Goal: Use online tool/utility: Utilize a website feature to perform a specific function

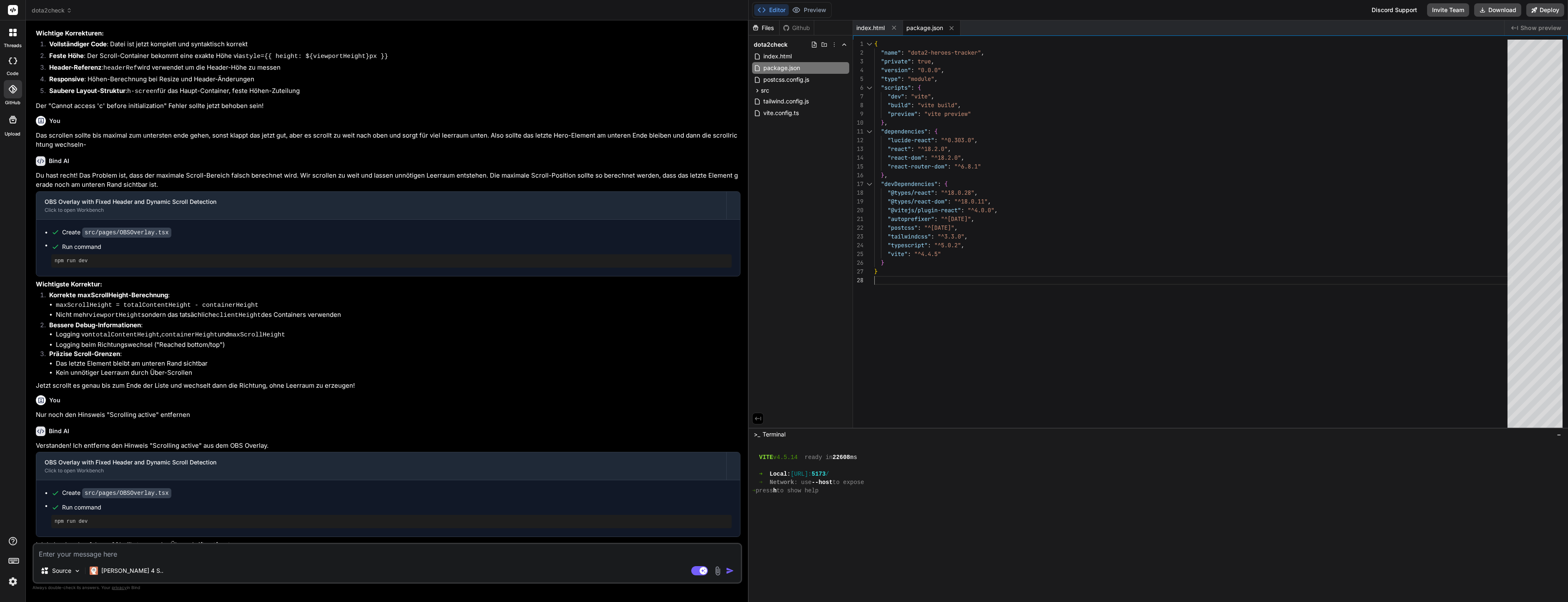
scroll to position [605, 0]
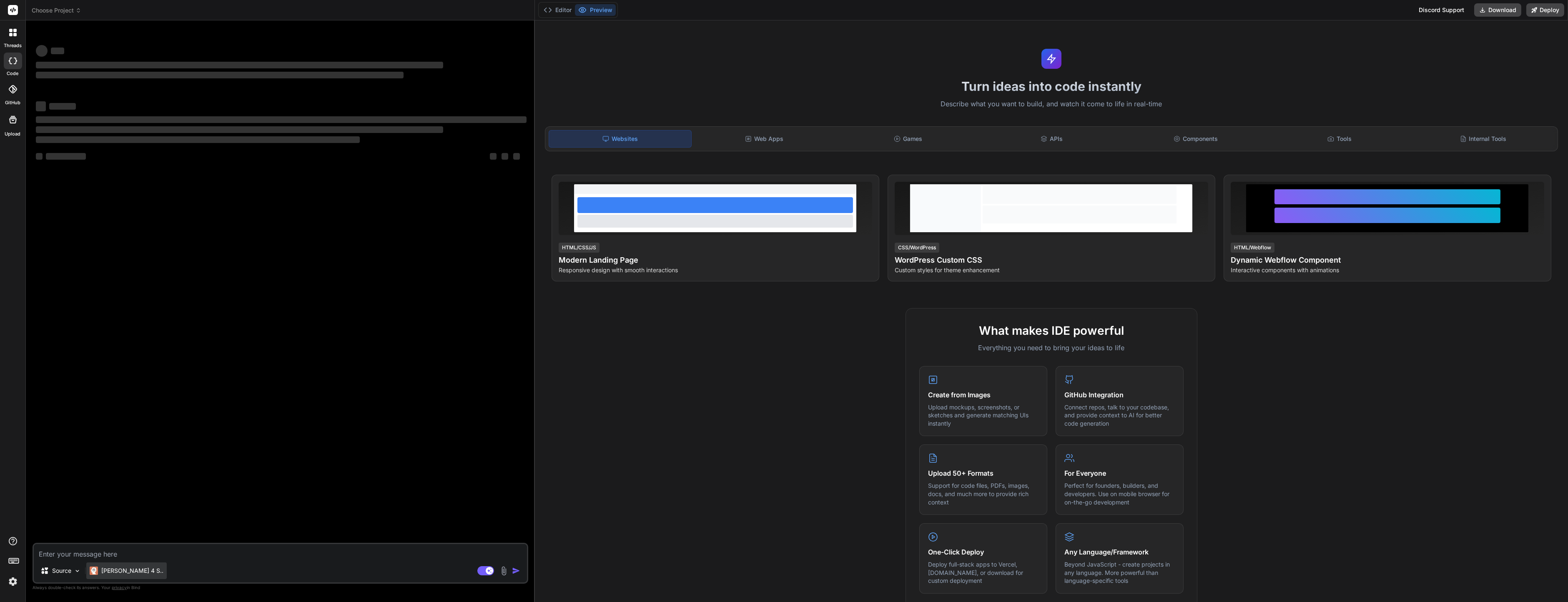
click at [96, 567] on img at bounding box center [94, 571] width 9 height 9
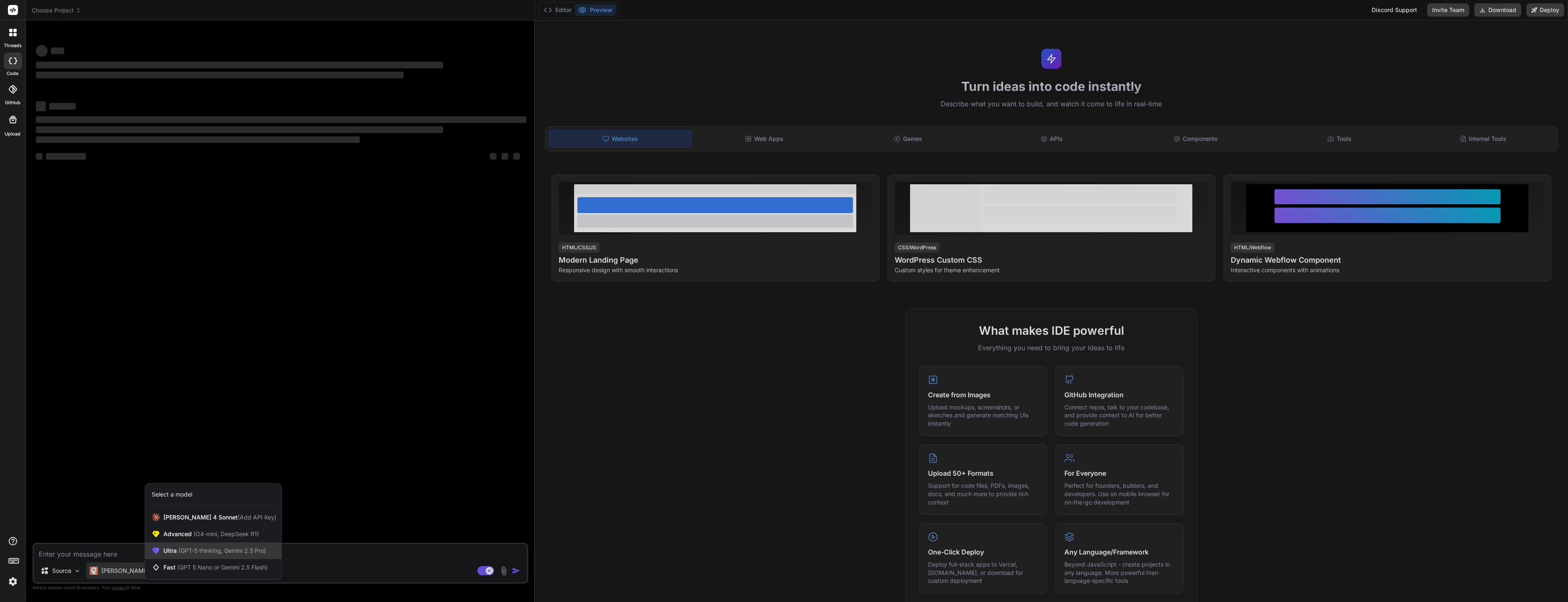
click at [194, 550] on span "(GPT-5 thinking, Gemini 2.5 Pro)" at bounding box center [221, 551] width 89 height 7
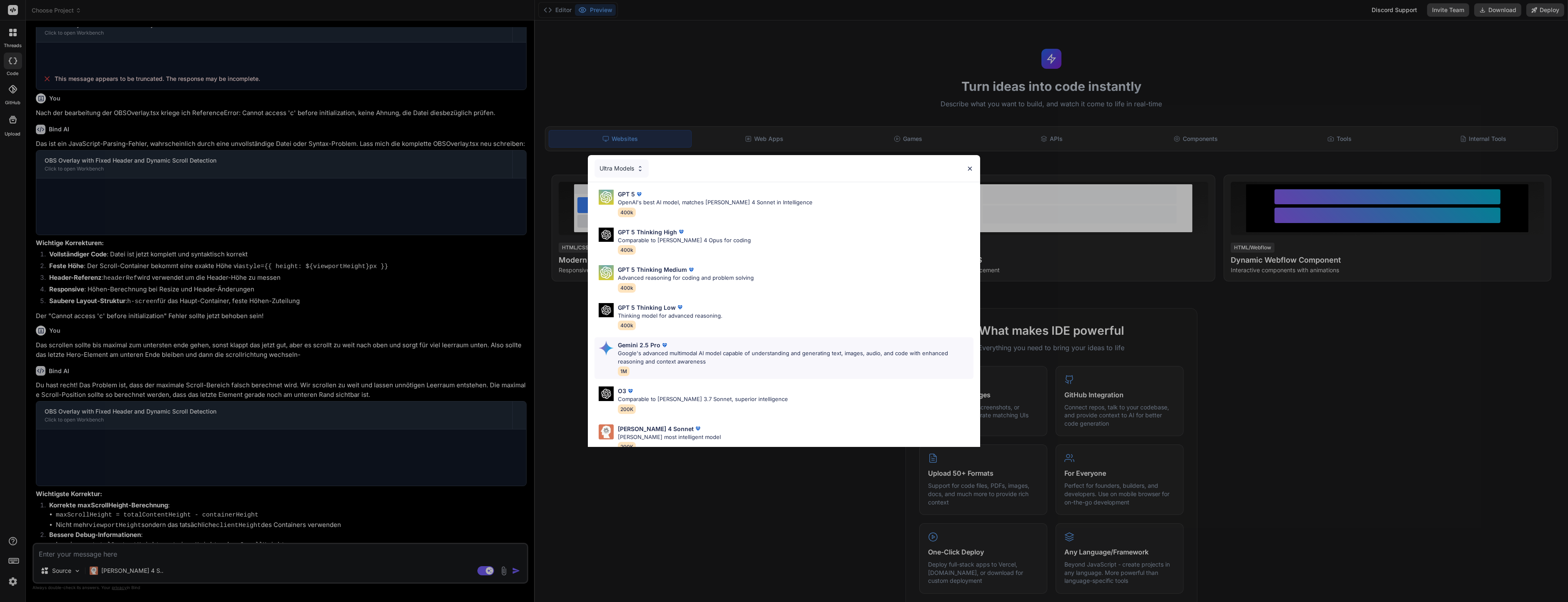
scroll to position [52, 0]
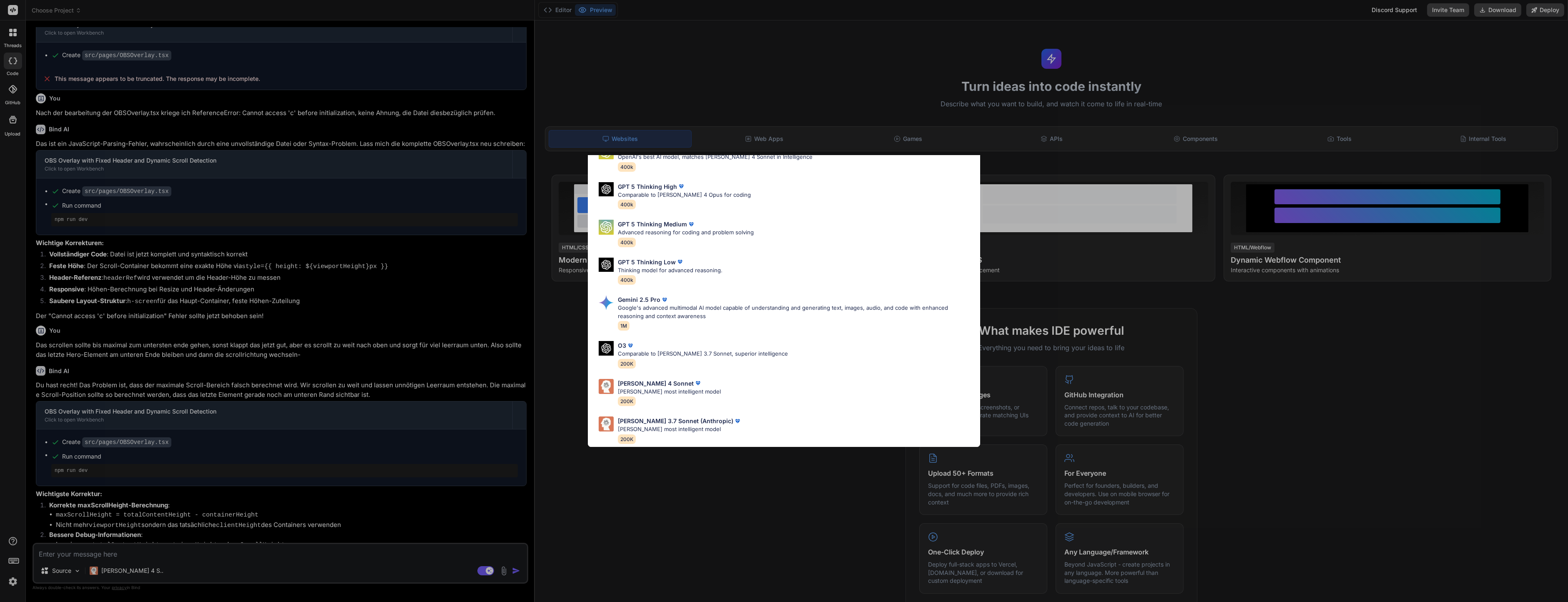
click at [156, 563] on div "Ultra Models GPT 5 OpenAI's best AI model, matches Claude 4 Sonnet in Intellige…" at bounding box center [784, 301] width 1568 height 602
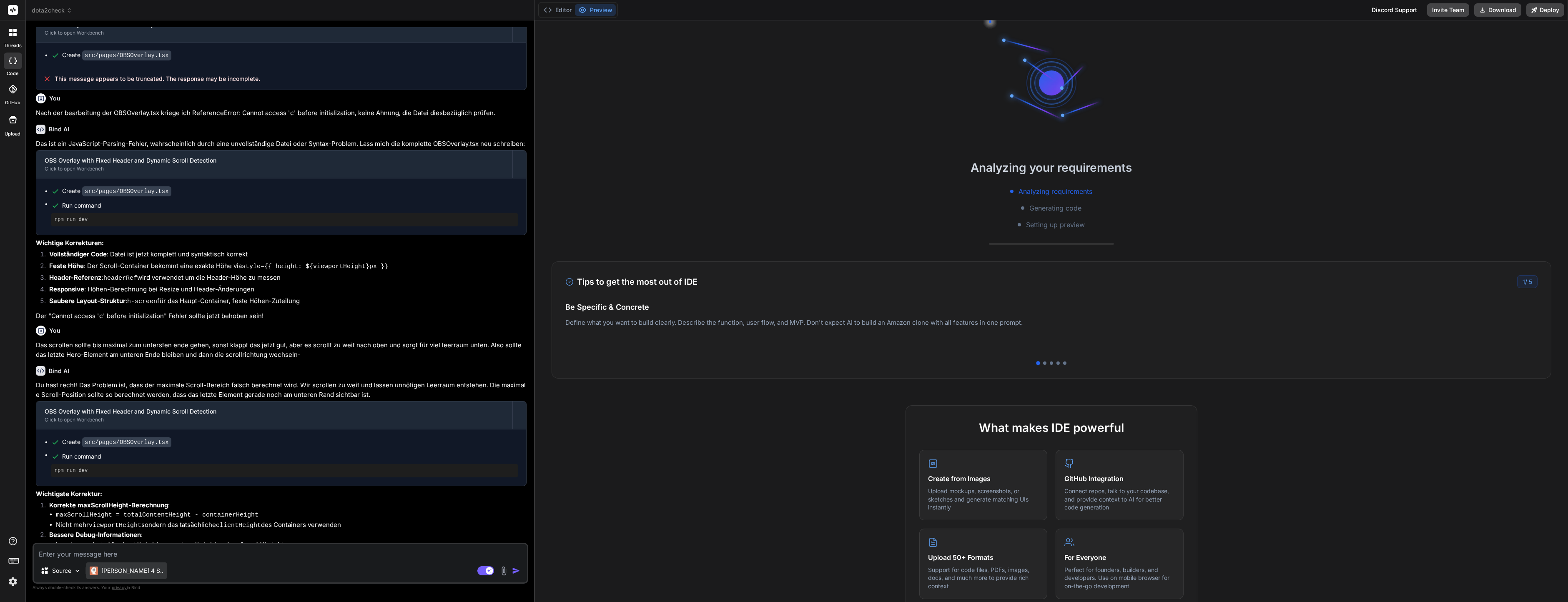
click at [120, 569] on p "[PERSON_NAME] 4 S.." at bounding box center [132, 571] width 62 height 9
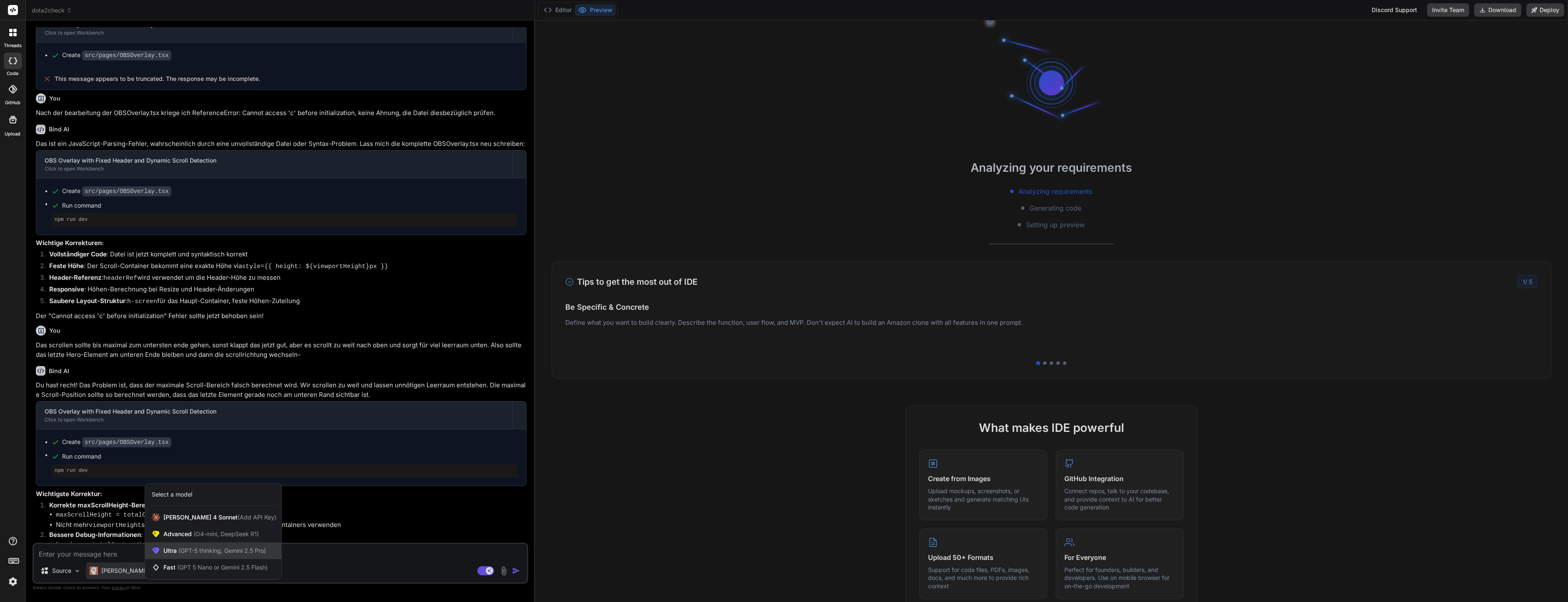
click at [196, 549] on span "(GPT-5 thinking, Gemini 2.5 Pro)" at bounding box center [221, 551] width 89 height 7
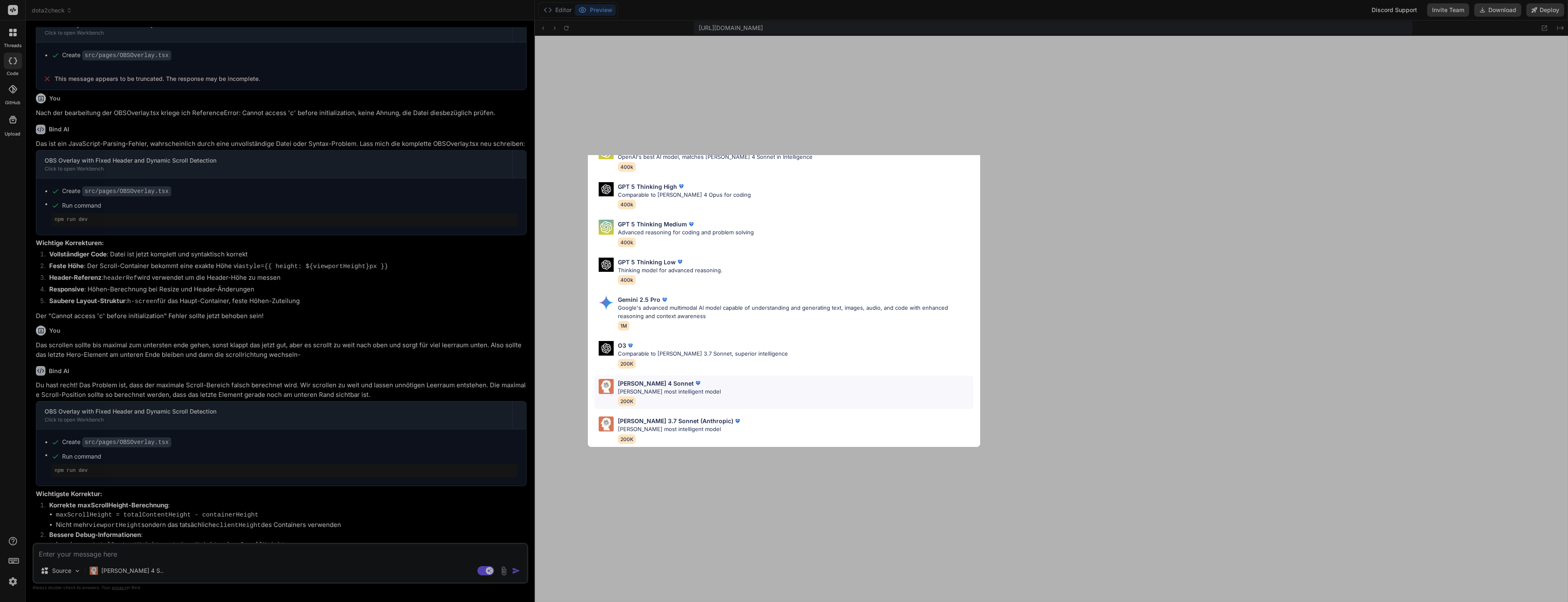
scroll to position [0, 0]
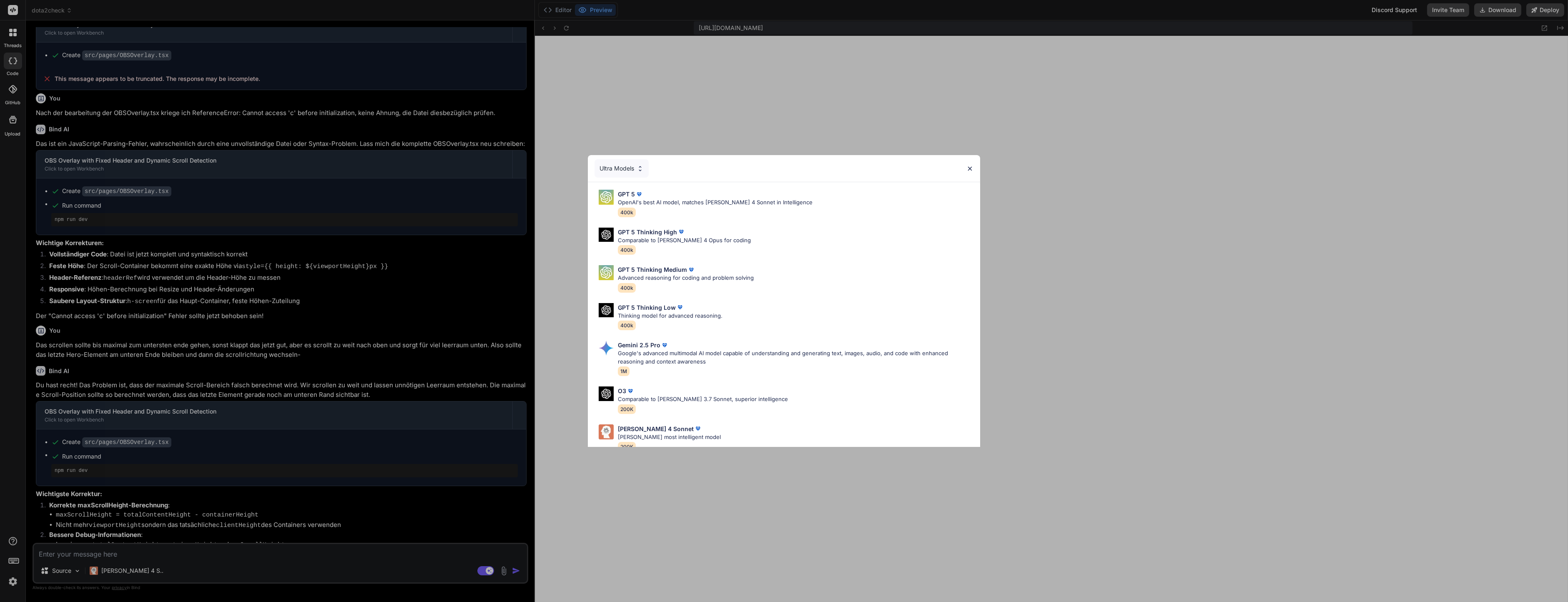
click at [643, 167] on img at bounding box center [640, 169] width 7 height 7
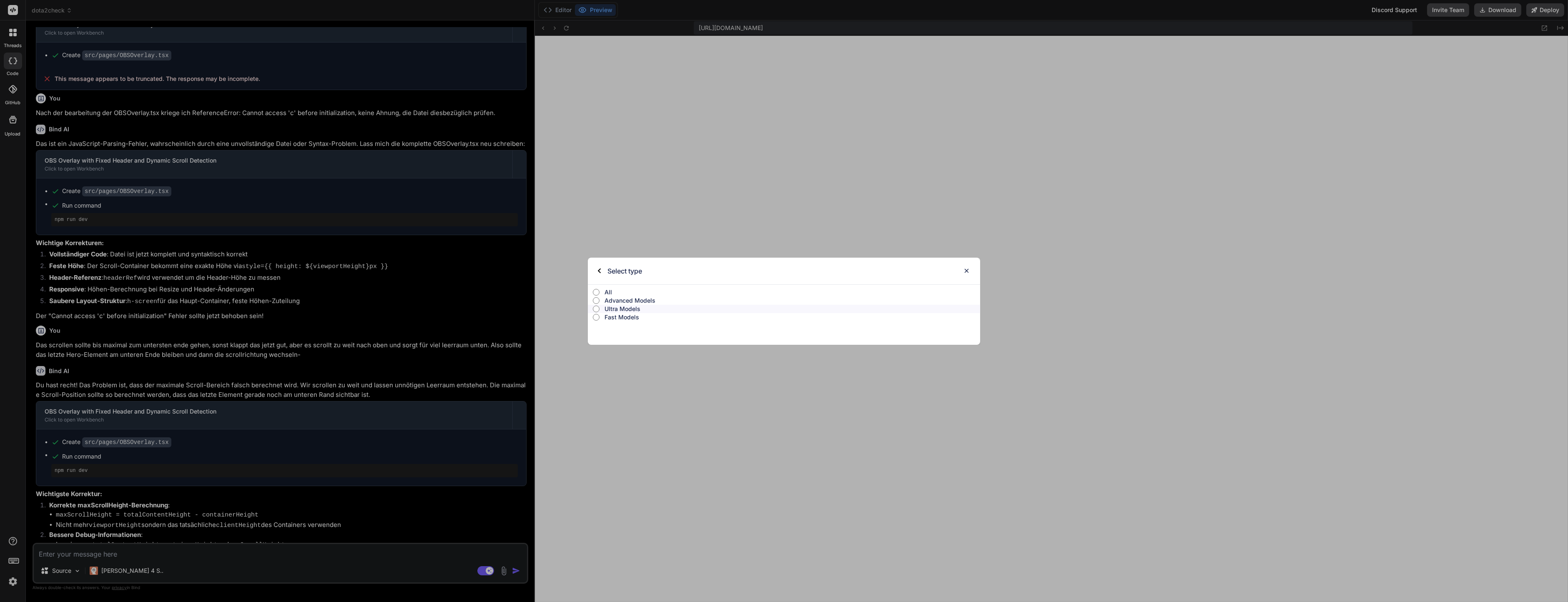
click at [621, 290] on p "All" at bounding box center [792, 292] width 376 height 9
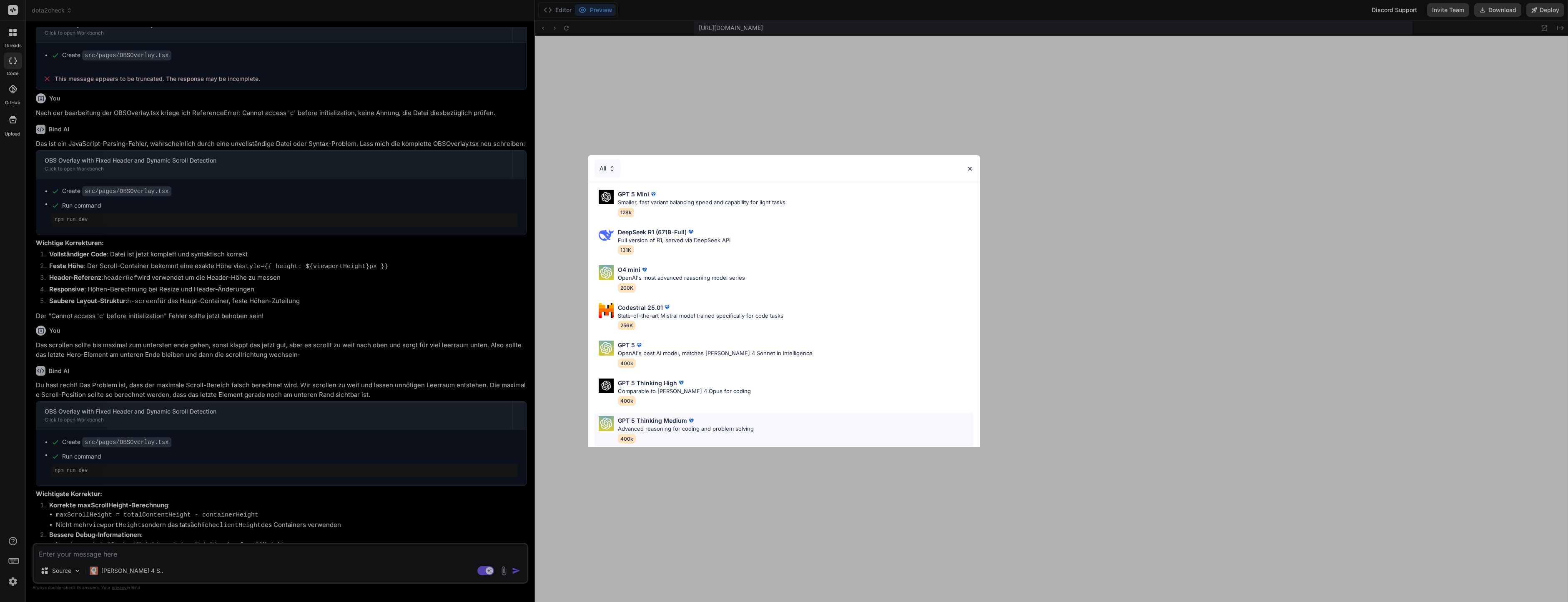
scroll to position [354, 0]
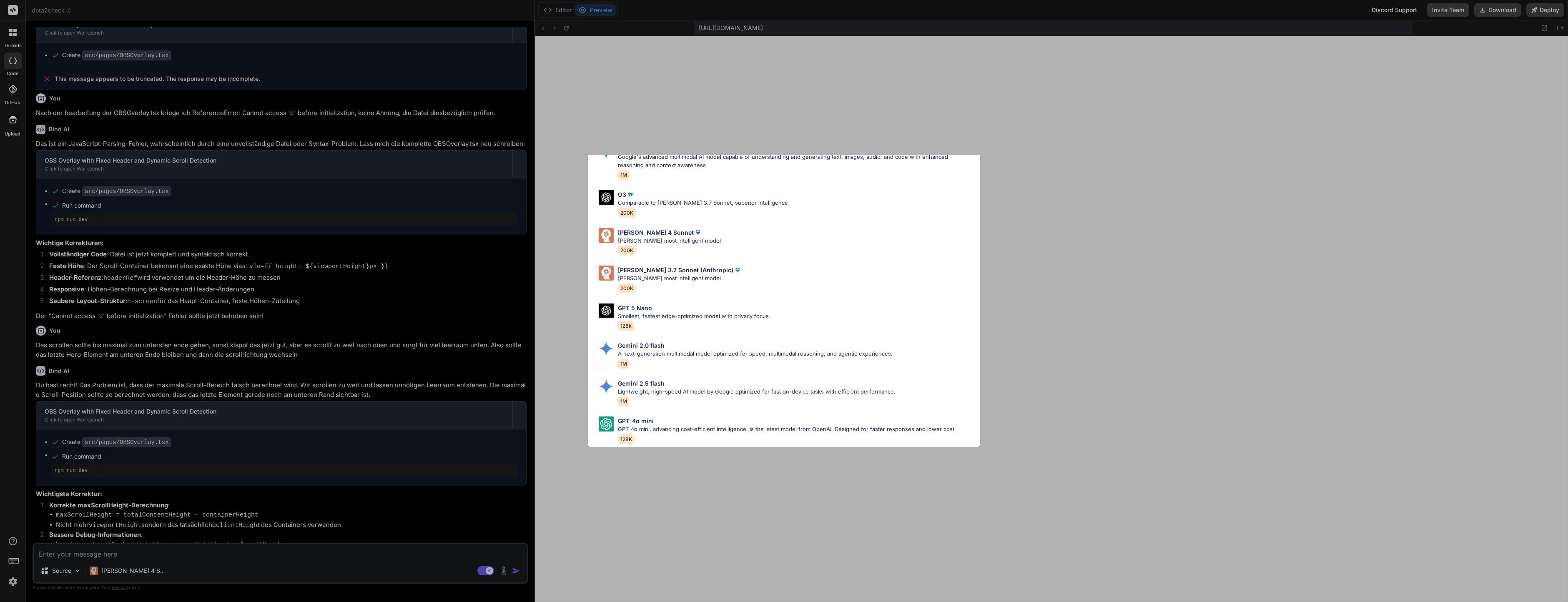
click at [766, 104] on div "All GPT 5 Mini Smaller, fast variant balancing speed and capability for light t…" at bounding box center [784, 301] width 1568 height 602
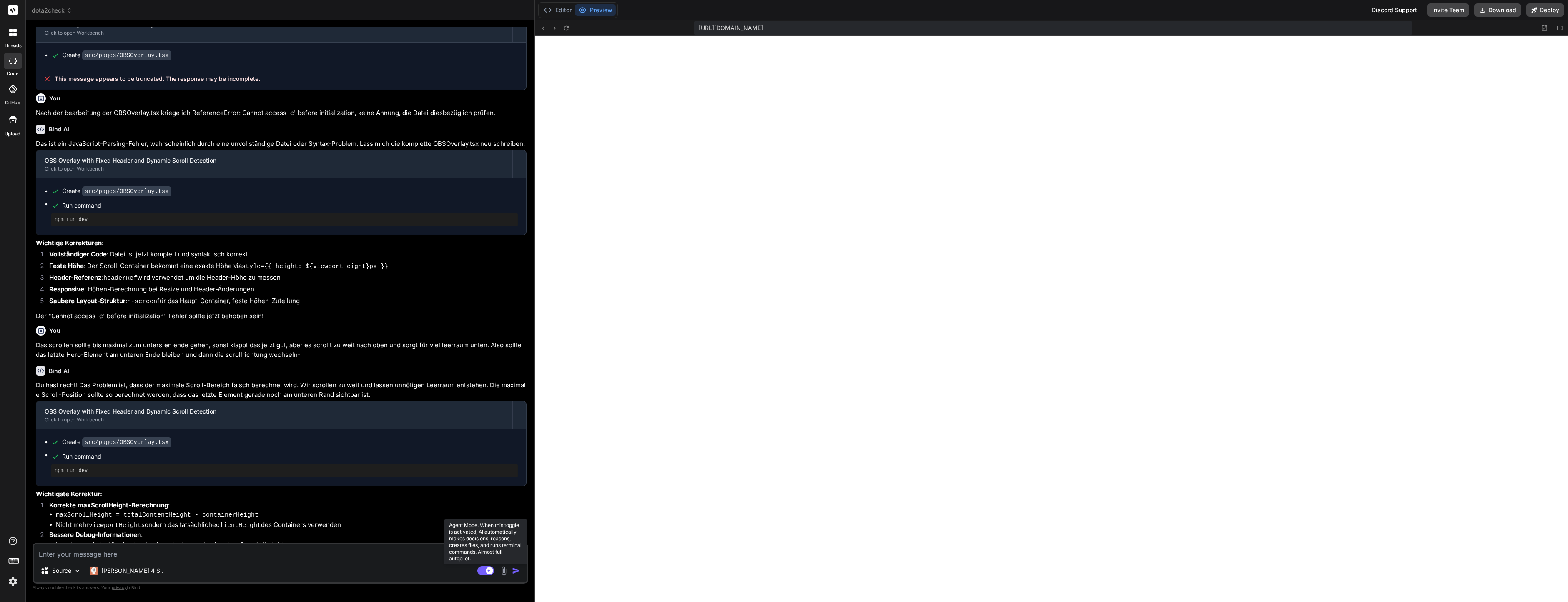
click at [478, 569] on rect at bounding box center [485, 570] width 16 height 9
click at [485, 569] on rect at bounding box center [482, 570] width 7 height 7
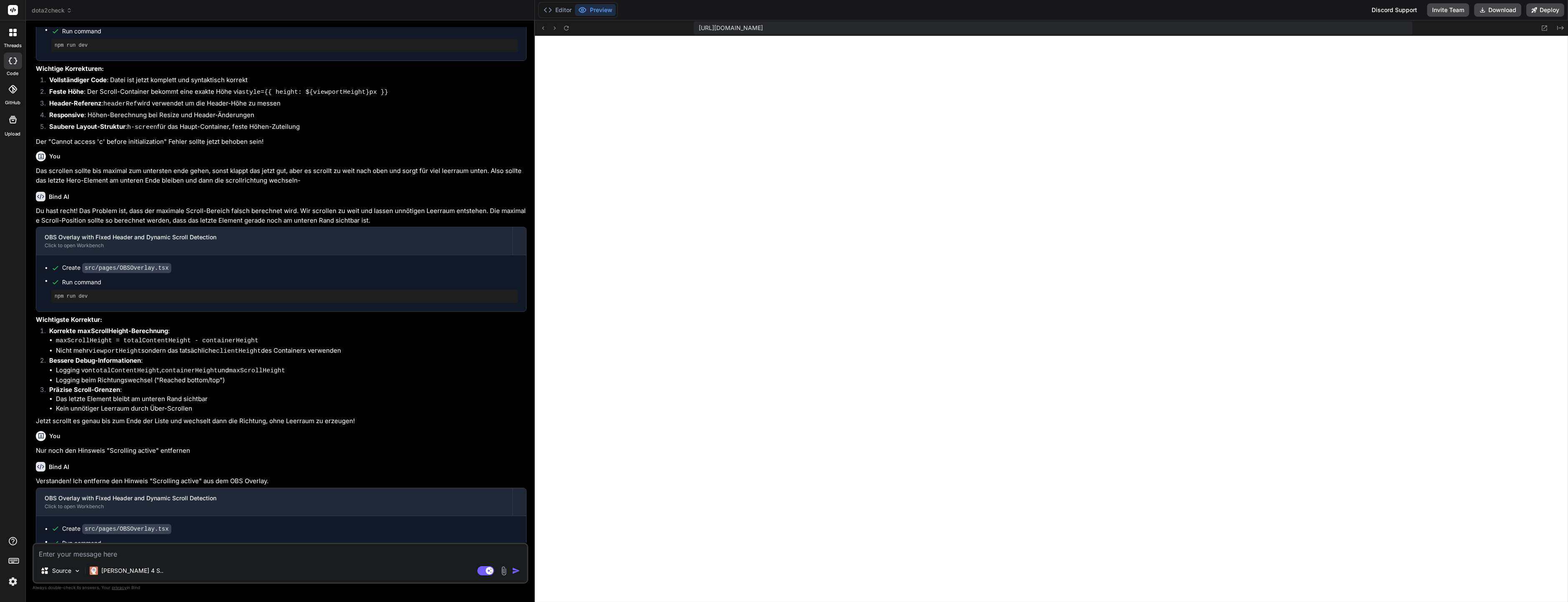
scroll to position [652, 0]
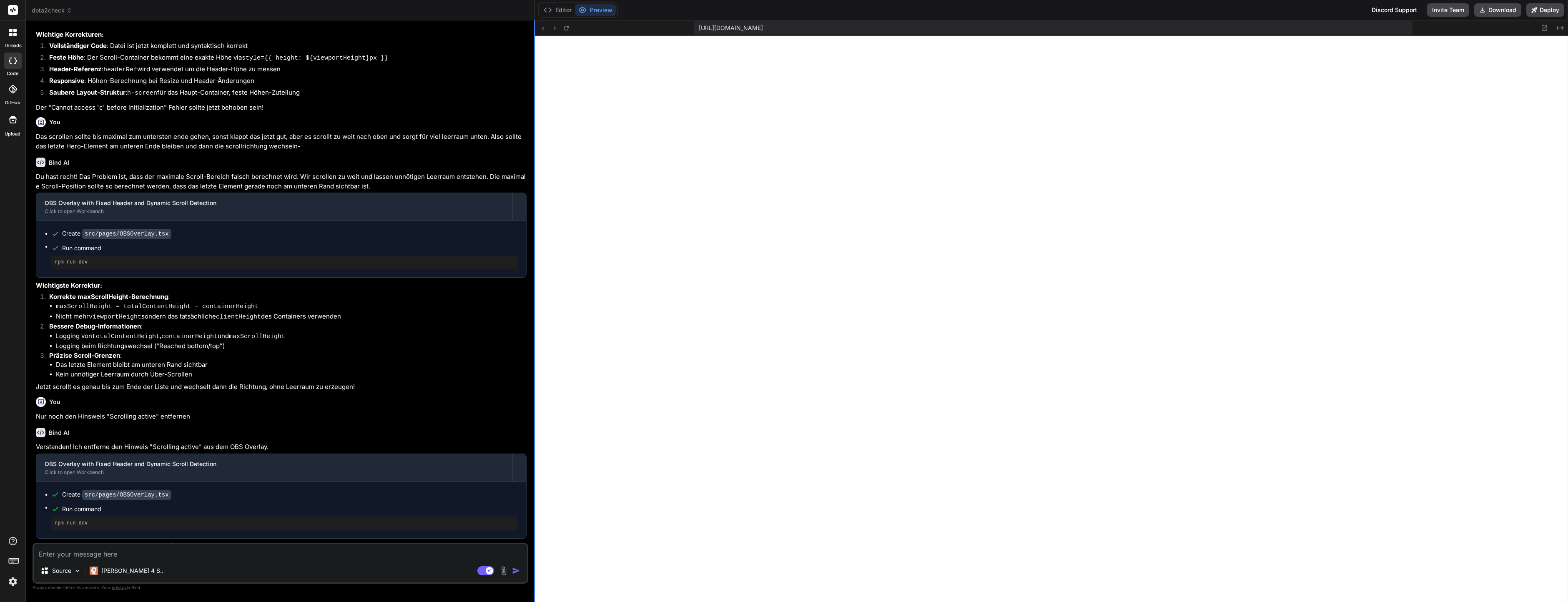
click at [534, 407] on div at bounding box center [534, 311] width 1 height 581
click at [14, 580] on img at bounding box center [13, 581] width 14 height 14
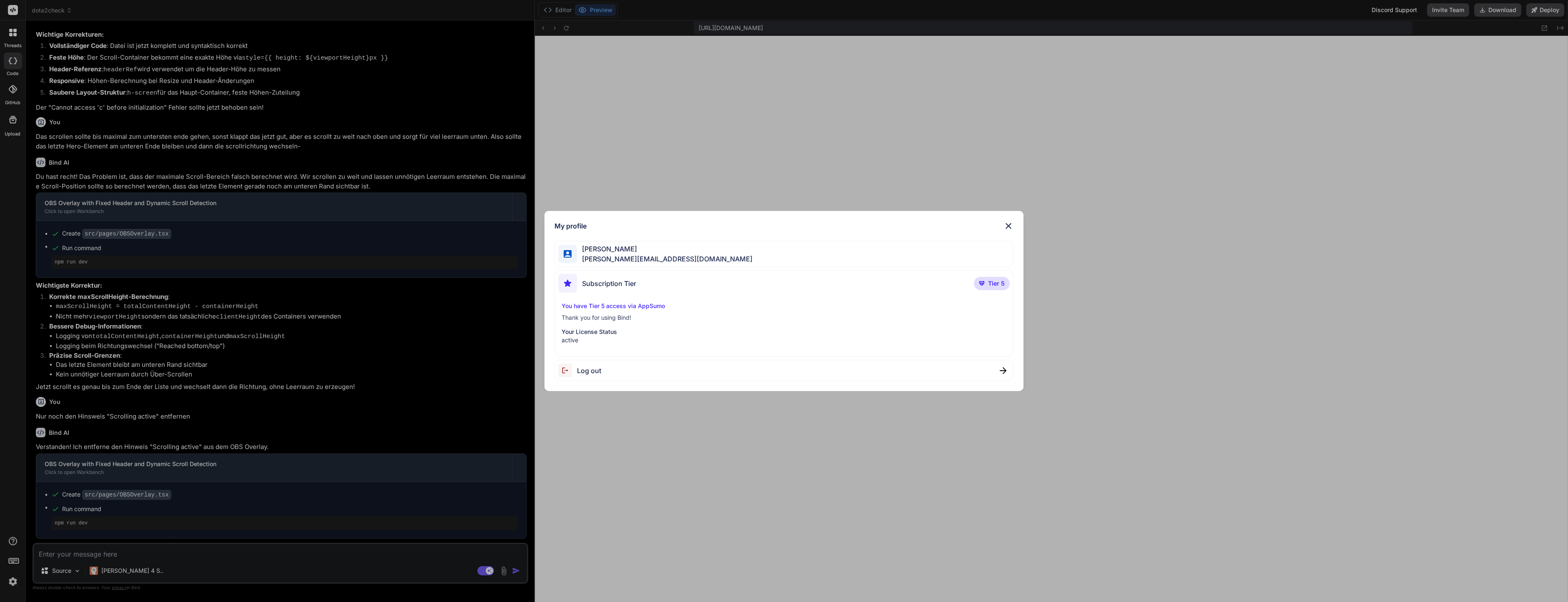
click at [587, 317] on p "Thank you for using Bind!" at bounding box center [784, 318] width 445 height 9
click at [606, 310] on p "You have Tier 5 access via AppSumo" at bounding box center [784, 306] width 445 height 9
click at [608, 306] on p "You have Tier 5 access via AppSumo" at bounding box center [784, 306] width 445 height 9
click at [613, 262] on span "t.simon@live.com" at bounding box center [665, 259] width 175 height 10
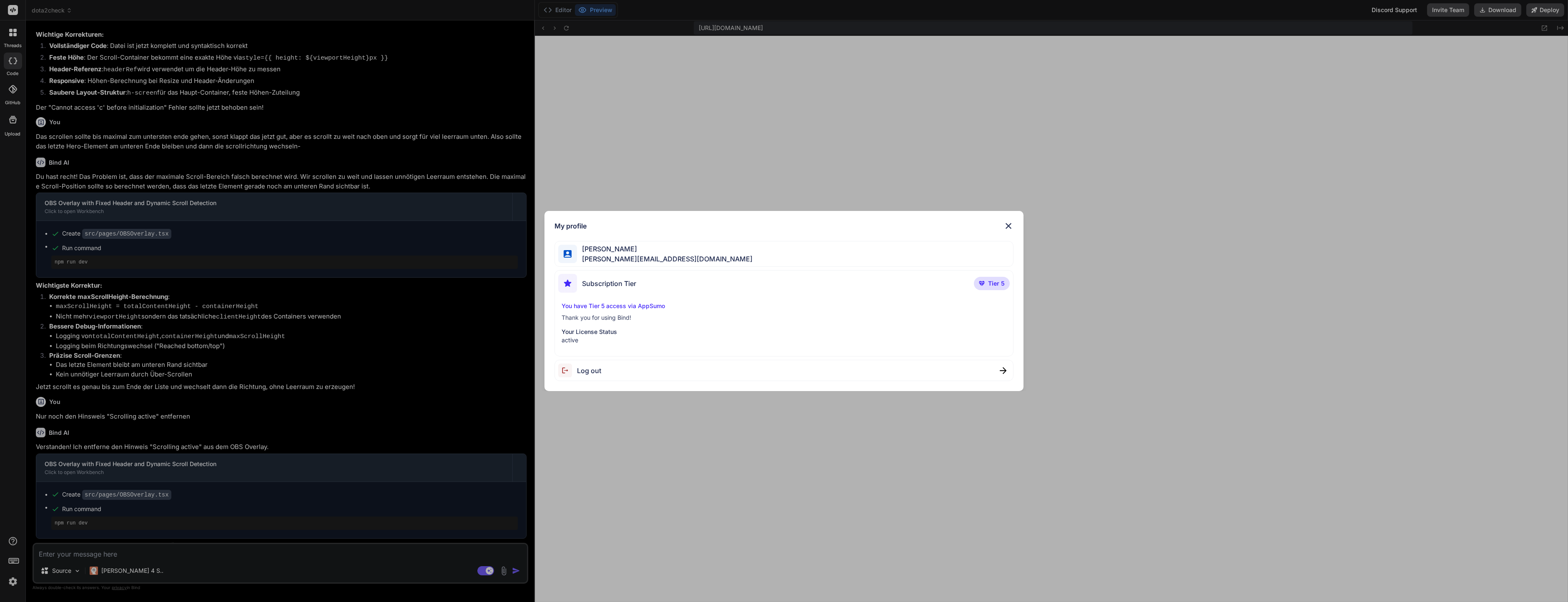
click at [620, 187] on div "My profile Thomas Simon t.simon@live.com Subscription Tier Tier 5 You have Tier…" at bounding box center [784, 301] width 1568 height 602
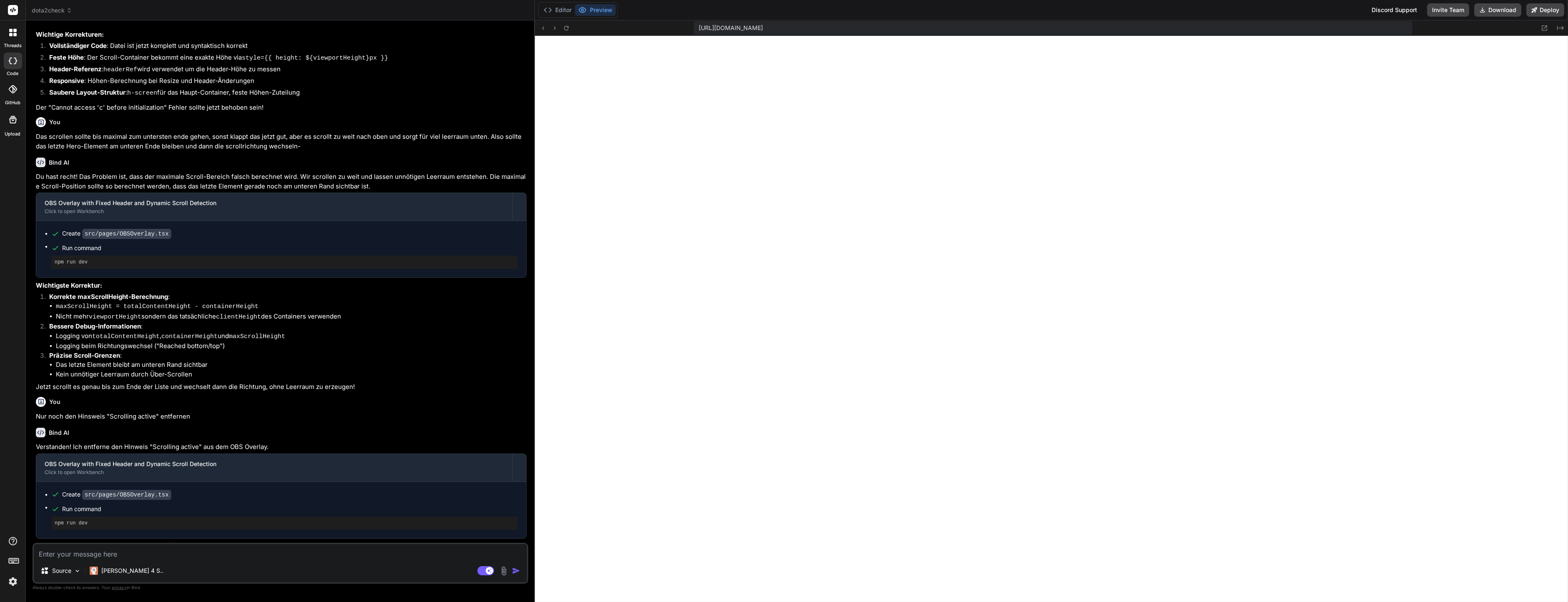
click at [12, 42] on label "threads" at bounding box center [12, 46] width 18 height 7
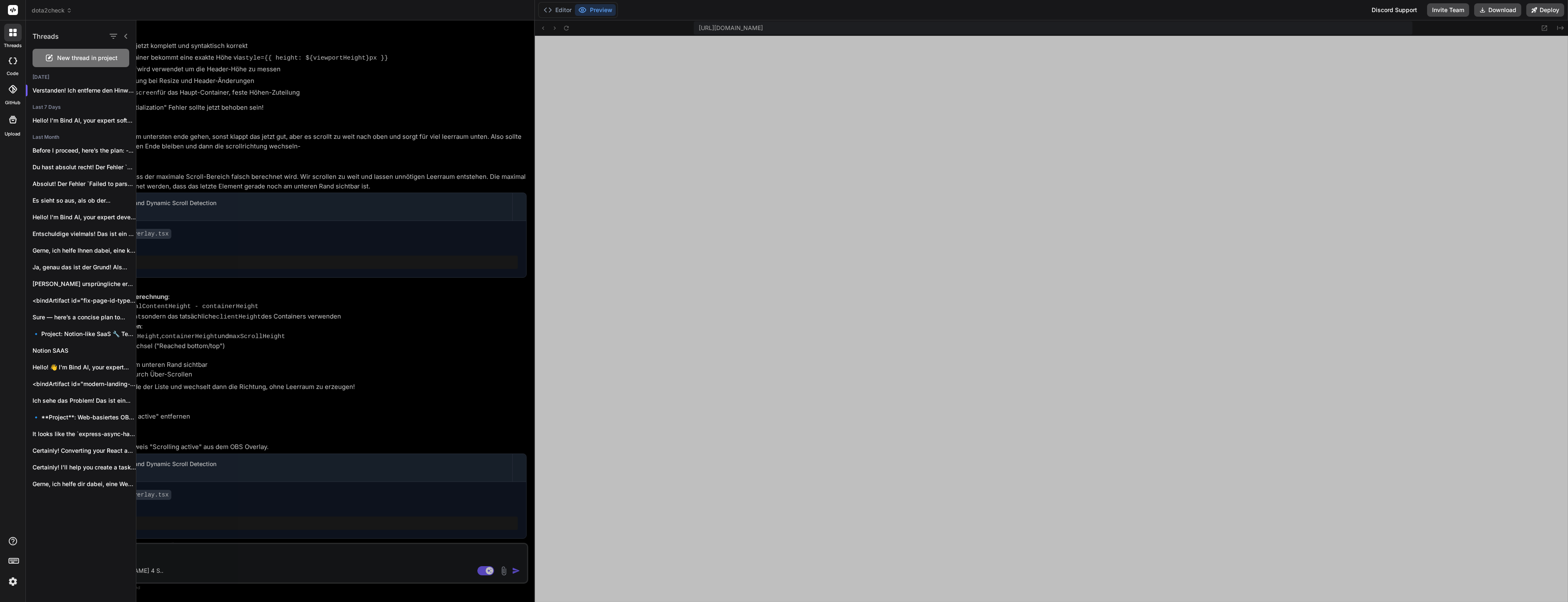
click at [14, 36] on icon at bounding box center [15, 34] width 3 height 3
click at [14, 68] on div at bounding box center [13, 60] width 18 height 16
type textarea "x"
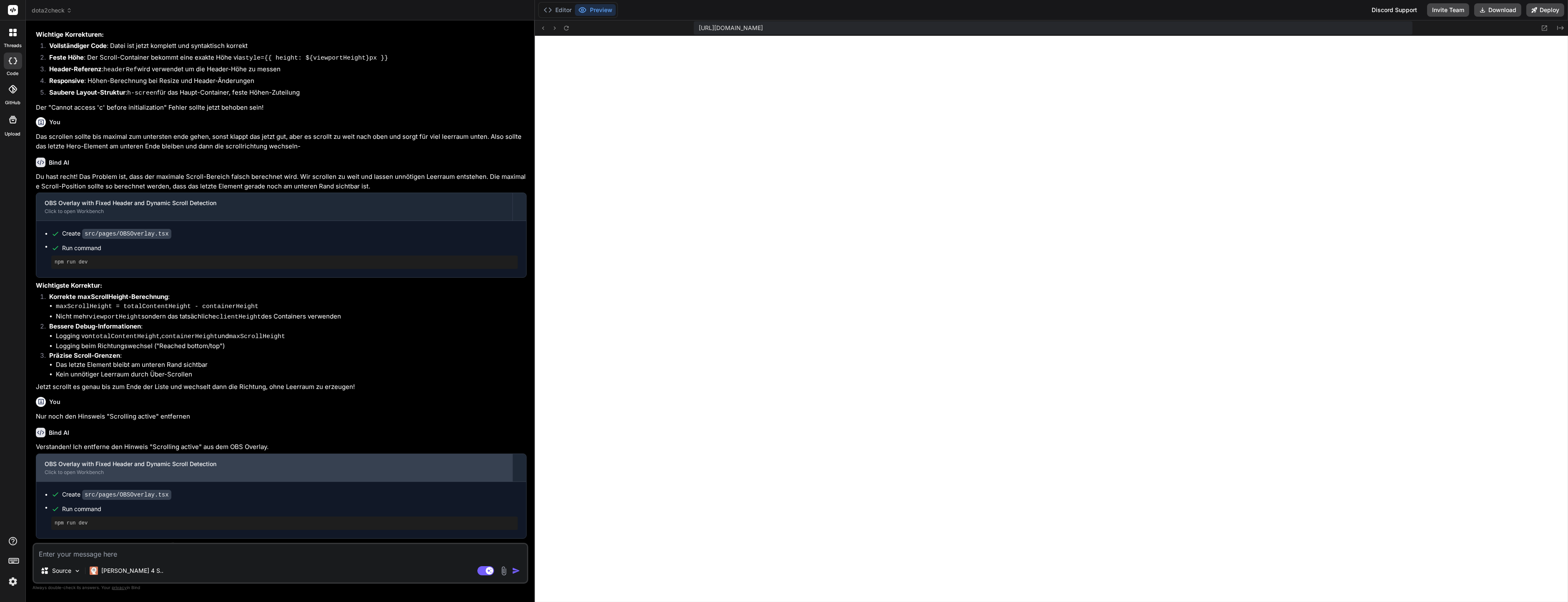
click at [148, 460] on div "OBS Overlay with Fixed Header and Dynamic Scroll Detection" at bounding box center [274, 464] width 460 height 9
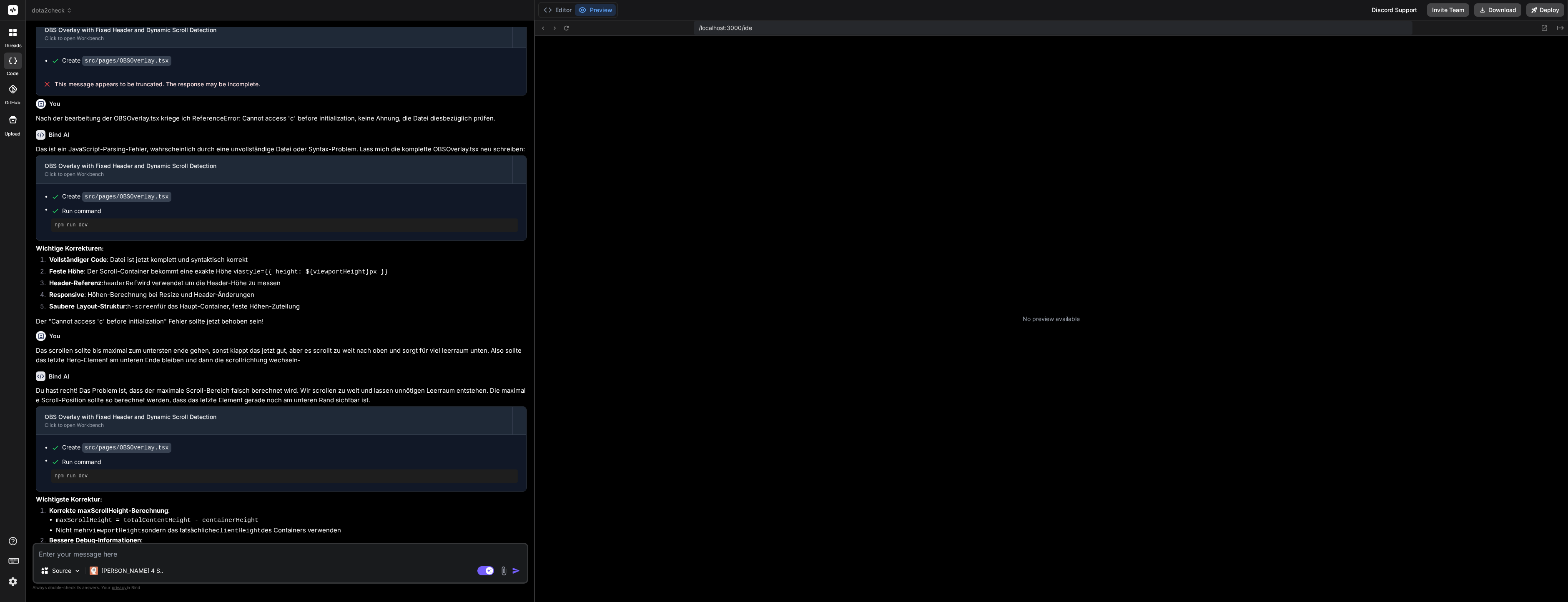
scroll to position [25, 0]
type textarea "x"
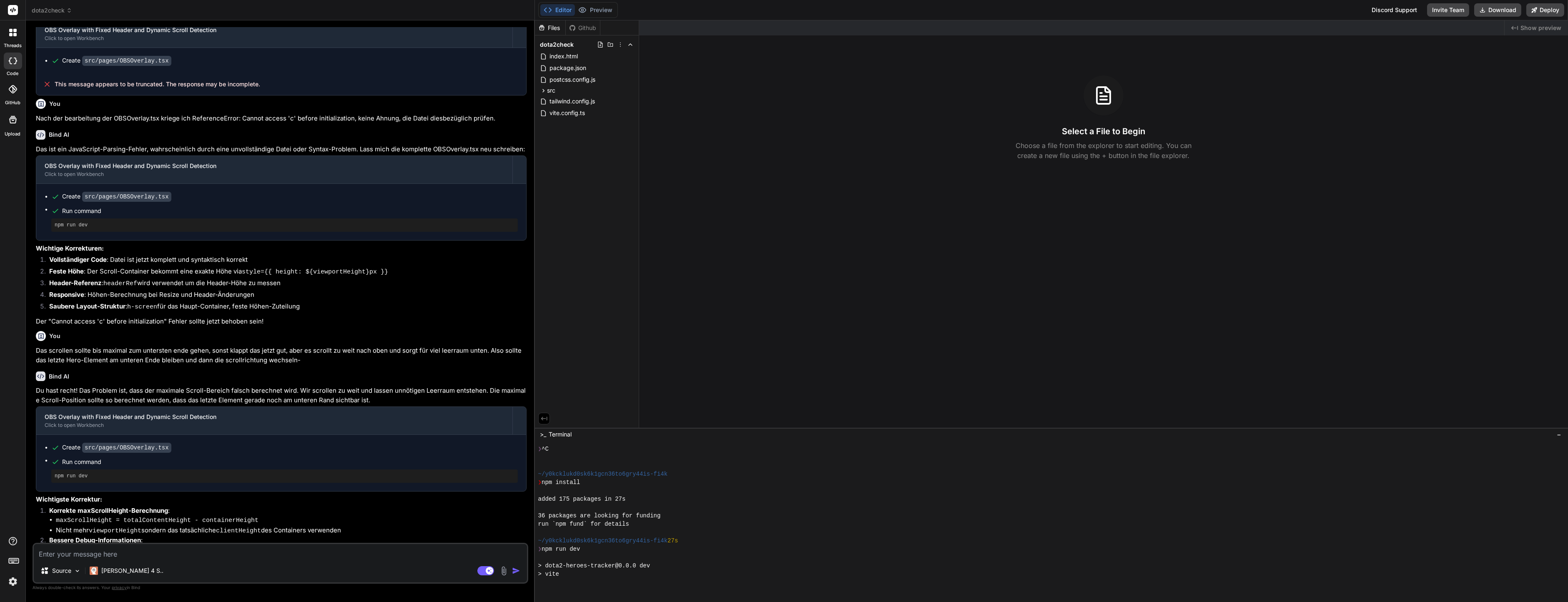
scroll to position [167, 0]
